Goal: Communication & Community: Share content

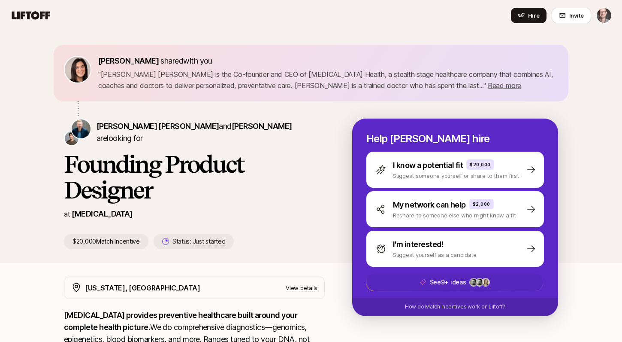
click at [462, 279] on p "See 9+ ideas" at bounding box center [448, 282] width 36 height 10
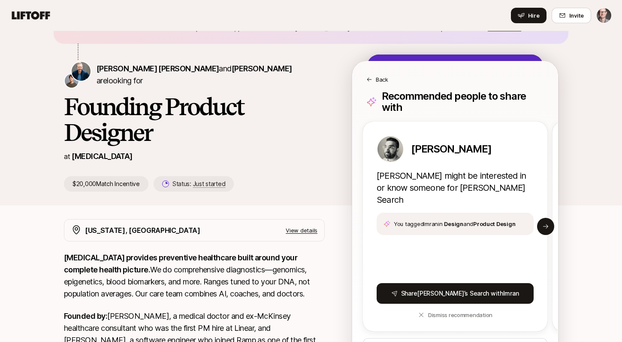
scroll to position [58, 0]
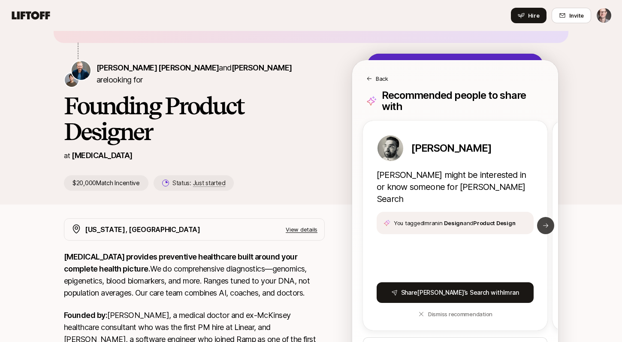
click at [549, 222] on icon at bounding box center [545, 225] width 7 height 7
click at [364, 223] on icon at bounding box center [364, 225] width 5 height 4
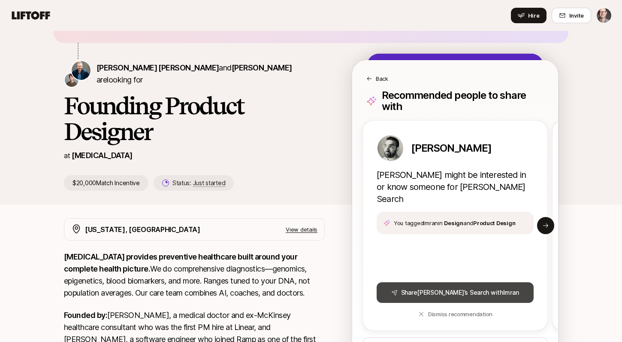
click at [451, 282] on button "Share Sagan ’s Search with Imran" at bounding box center [455, 292] width 157 height 21
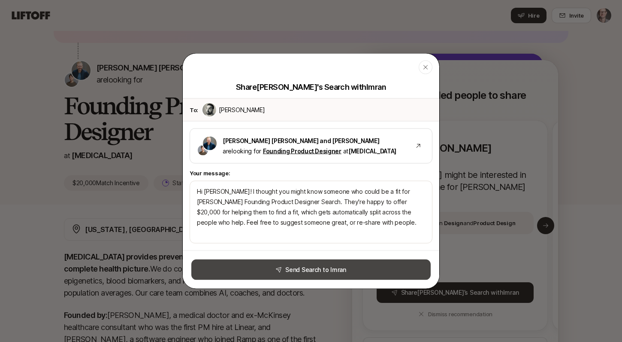
click at [319, 270] on button "Send Search to Imran" at bounding box center [310, 269] width 239 height 21
type textarea "x"
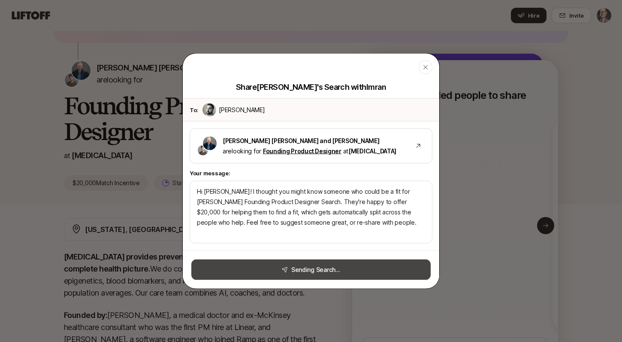
type textarea "x"
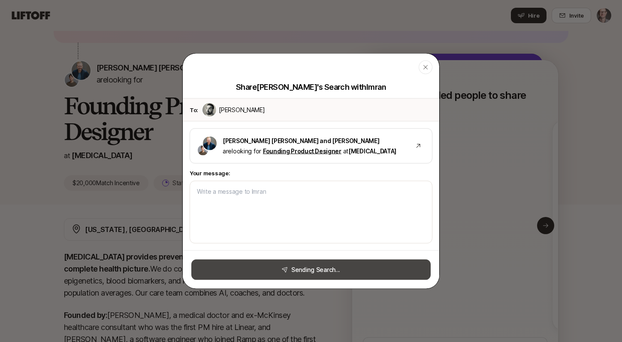
type textarea "Hi Imran! I thought you might know someone who could be a fit for Sagan’s Found…"
type textarea "x"
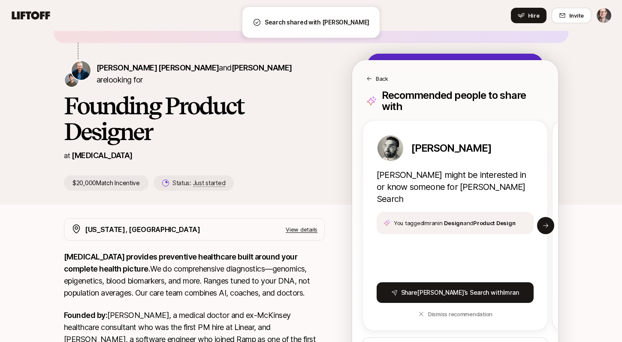
click at [373, 76] on div "Back" at bounding box center [455, 78] width 178 height 9
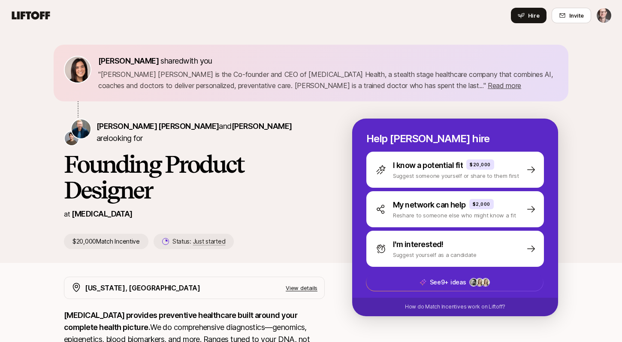
scroll to position [0, 0]
click at [113, 172] on h1 "Founding Product Designer" at bounding box center [194, 176] width 261 height 51
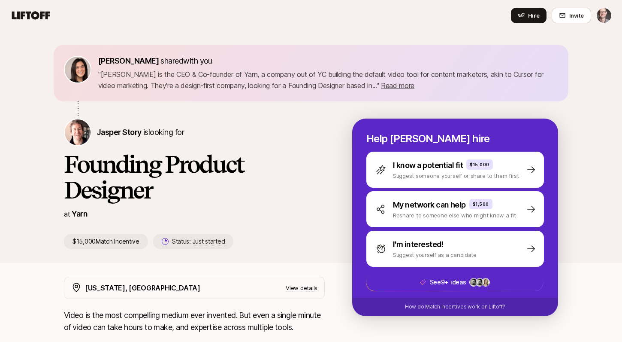
click at [603, 14] on html "Home Searches 9 People 1 Your Private Network Hire Hire Invite Eleanor Morgan s…" at bounding box center [311, 171] width 622 height 342
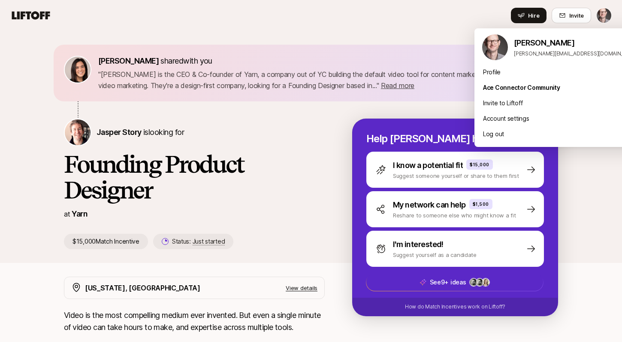
click at [603, 14] on html "Home Searches 9 People 1 Your Private Network Hire Hire Invite Eleanor Morgan s…" at bounding box center [311, 171] width 622 height 342
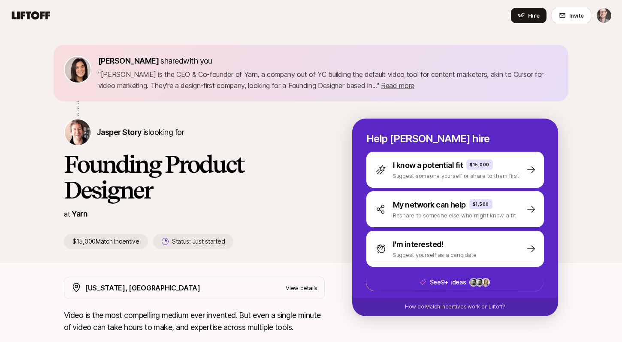
click at [603, 14] on html "Home Searches 9 People 1 Your Private Network Hire Hire Invite Eleanor Morgan s…" at bounding box center [311, 171] width 622 height 342
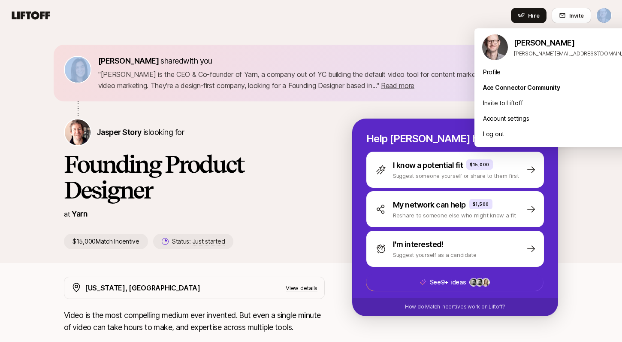
click at [603, 14] on html "Home Searches 9 People 1 Your Private Network Hire Hire Invite Eleanor Morgan s…" at bounding box center [311, 171] width 622 height 342
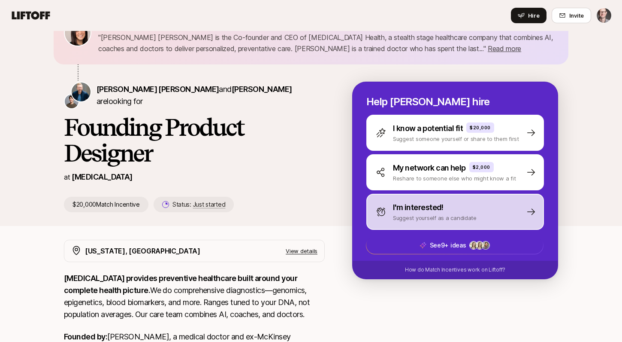
scroll to position [36, 0]
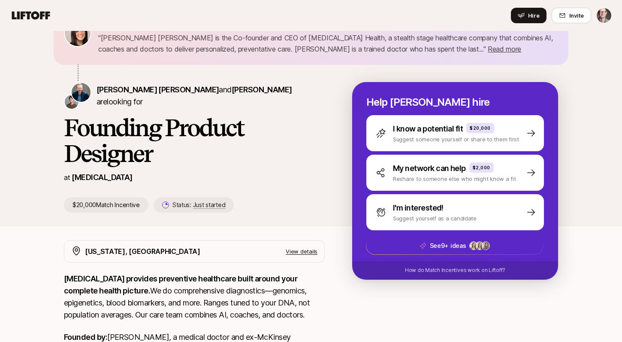
click at [602, 16] on html "Home Searches 9 People 1 Your Private Network Hire Hire Invite [PERSON_NAME] sh…" at bounding box center [311, 135] width 622 height 342
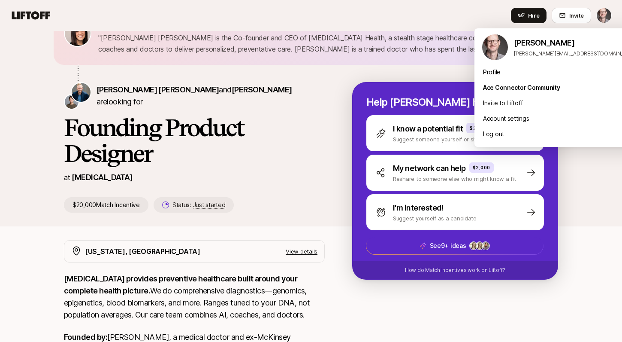
click at [607, 18] on html "Home Searches 9 People 1 Your Private Network Hire Hire Invite Eleanor Morgan s…" at bounding box center [311, 135] width 622 height 342
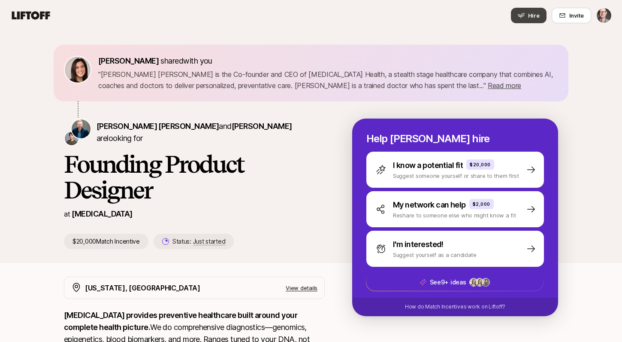
scroll to position [0, 0]
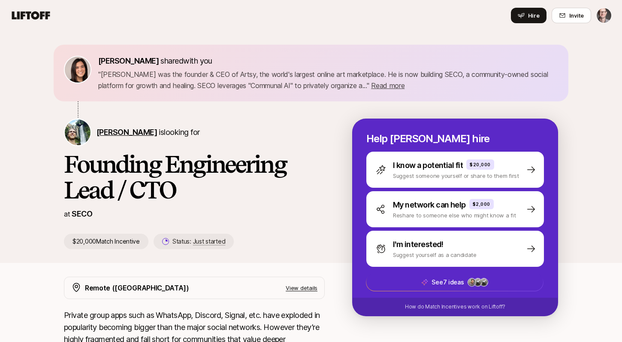
click at [136, 131] on span "[PERSON_NAME]" at bounding box center [127, 131] width 60 height 9
